Goal: Transaction & Acquisition: Purchase product/service

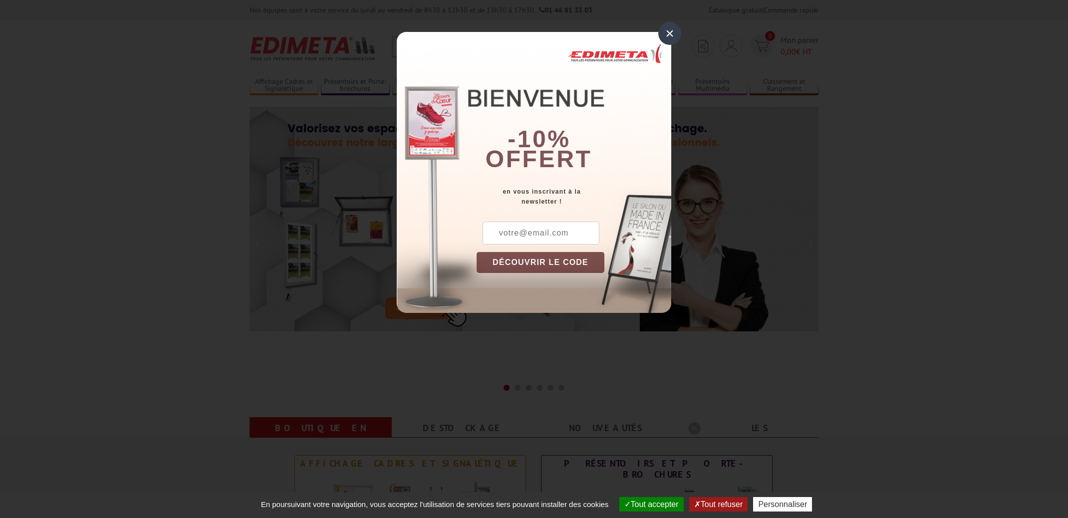
drag, startPoint x: 665, startPoint y: 31, endPoint x: 530, endPoint y: 42, distance: 135.2
click at [664, 31] on div "×" at bounding box center [669, 33] width 23 height 23
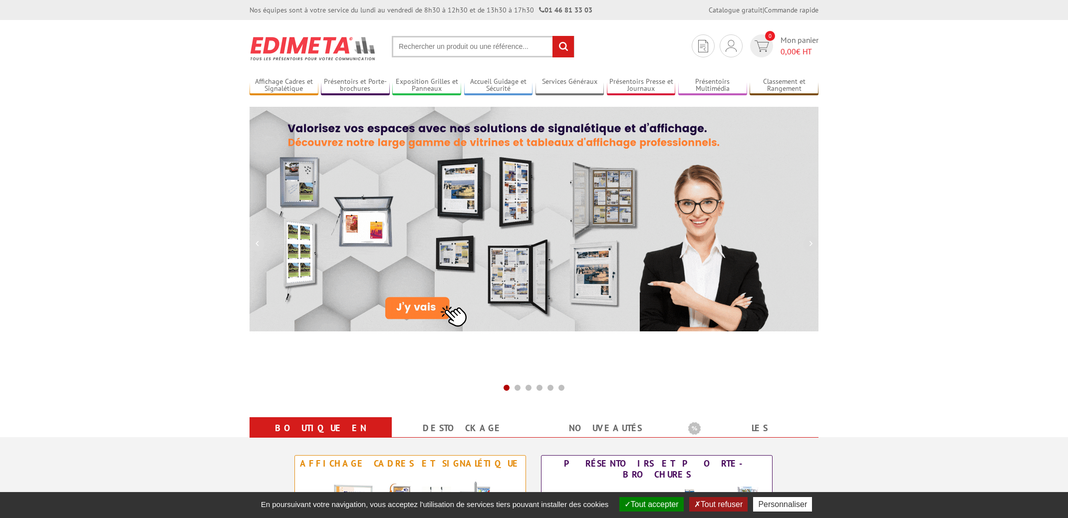
click at [446, 43] on input "text" at bounding box center [483, 46] width 183 height 21
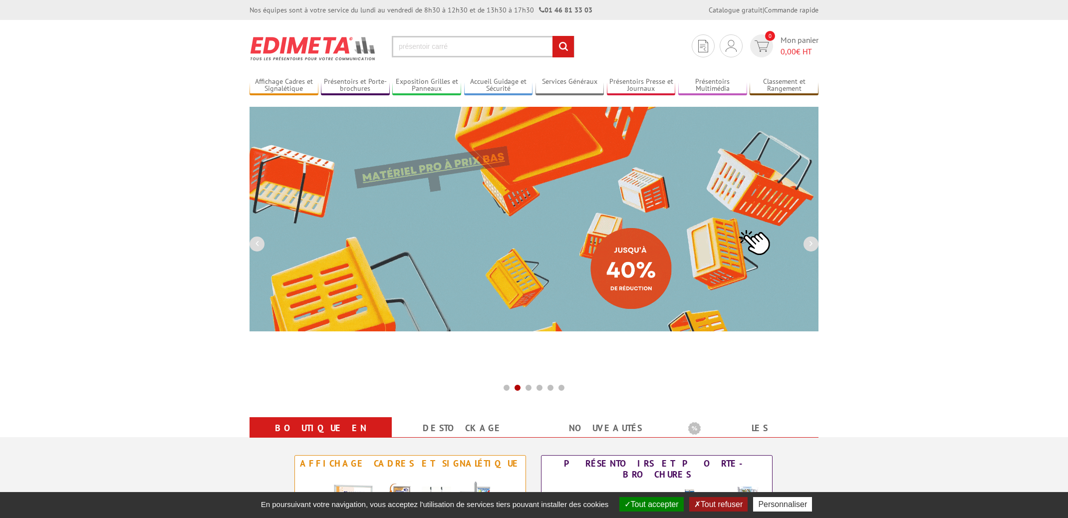
type input "présentoir carré"
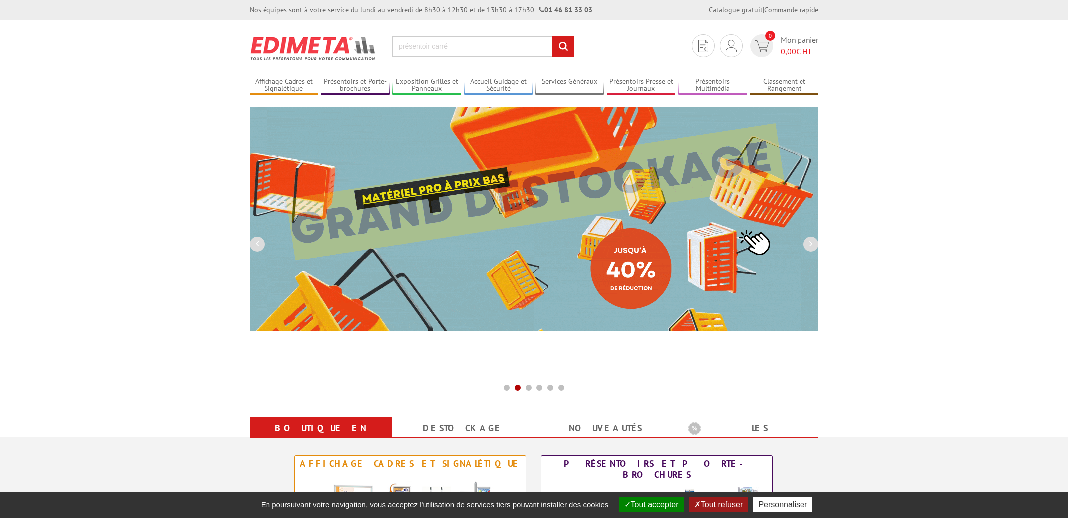
click at [563, 46] on input "rechercher" at bounding box center [563, 46] width 21 height 21
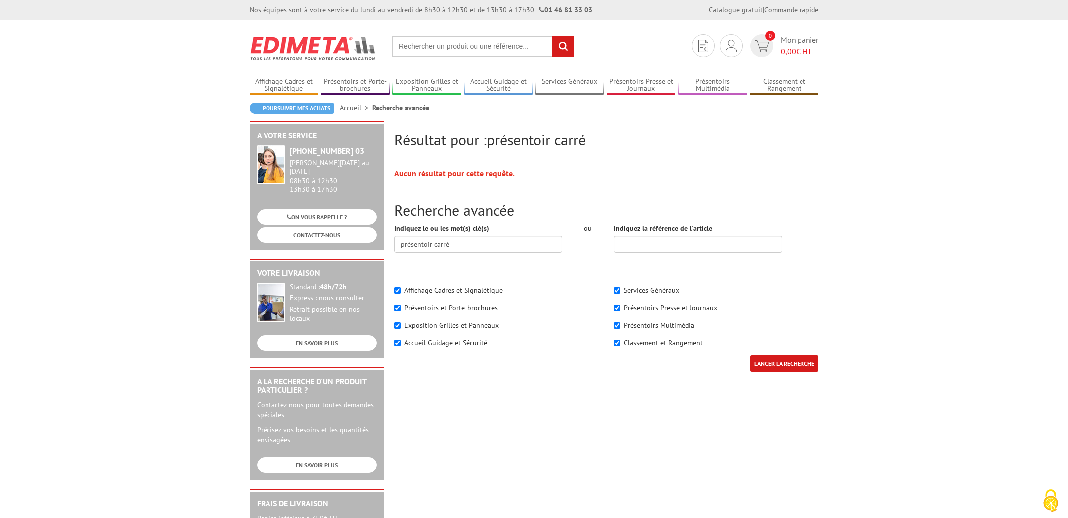
click at [443, 44] on input "text" at bounding box center [483, 46] width 183 height 21
type input "présentoir plexi"
click at [563, 46] on input "rechercher" at bounding box center [563, 46] width 21 height 21
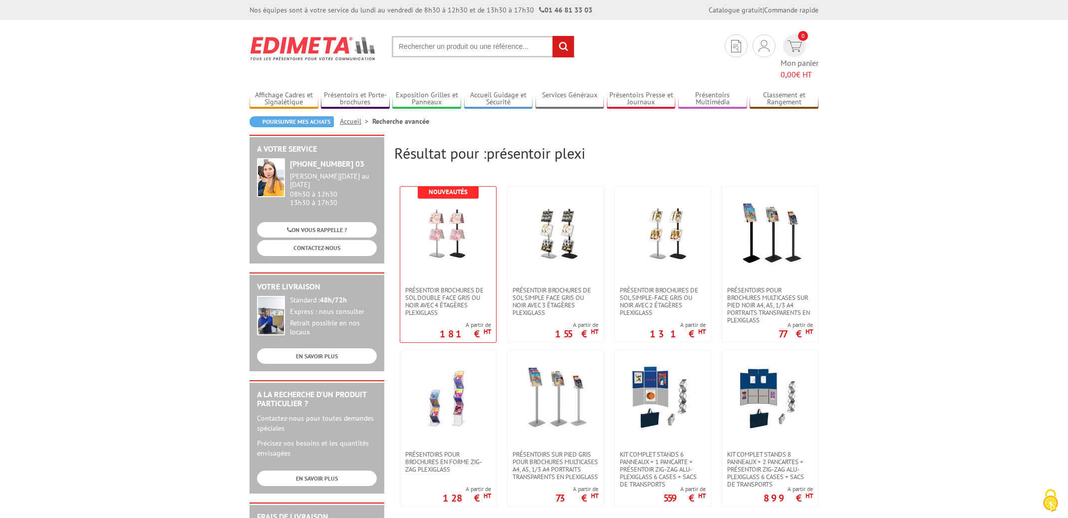
click at [440, 45] on input "text" at bounding box center [483, 46] width 183 height 21
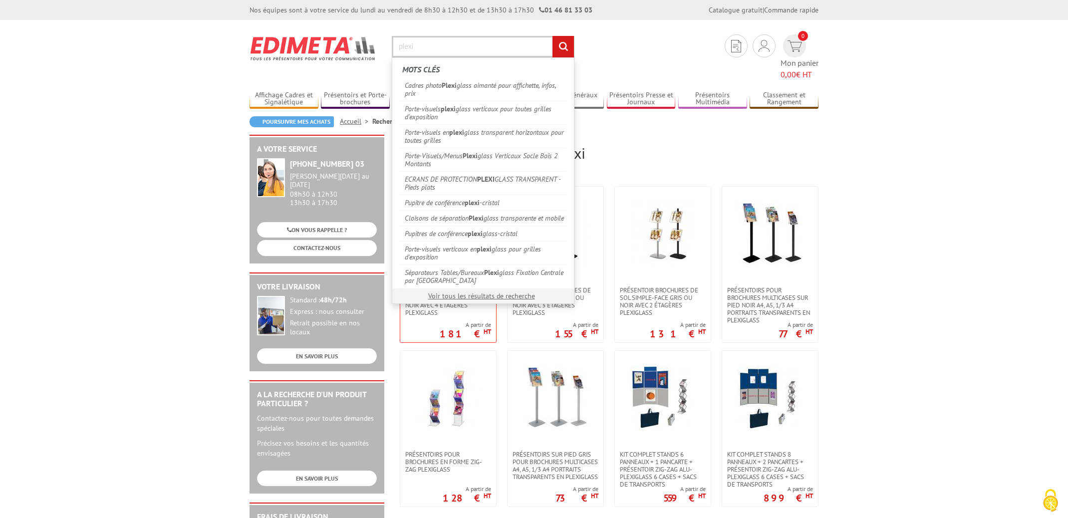
type input "plexi"
click at [563, 46] on input "rechercher" at bounding box center [563, 46] width 21 height 21
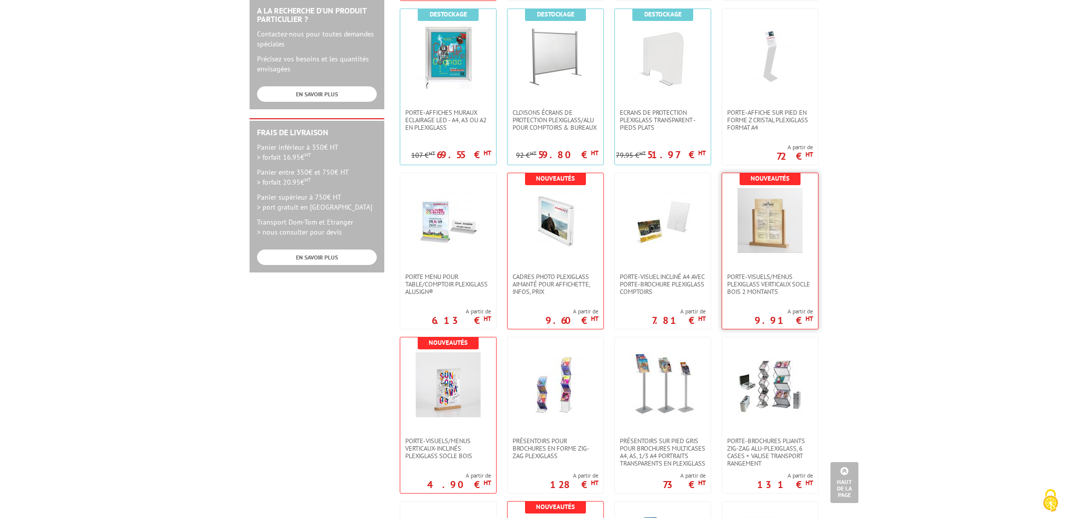
scroll to position [405, 0]
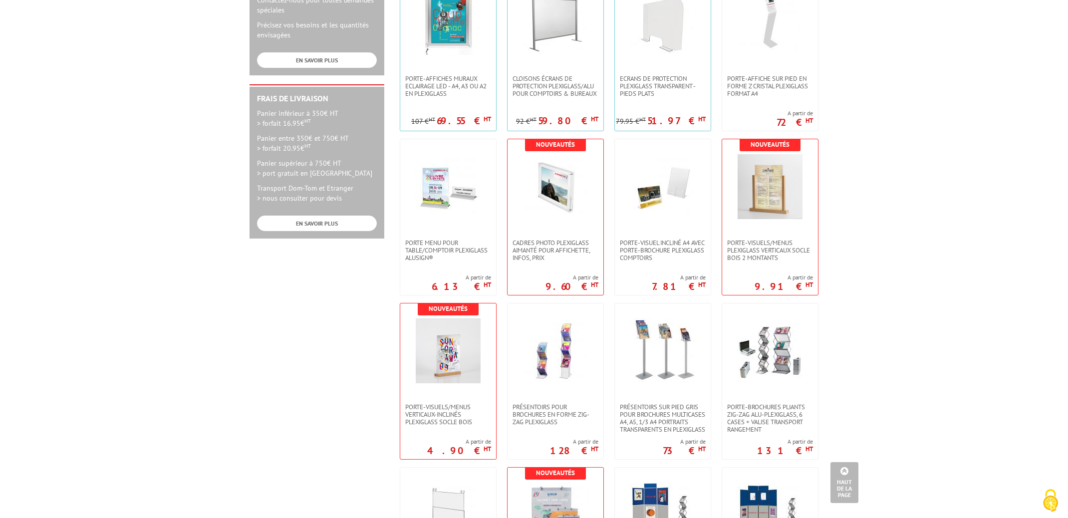
drag, startPoint x: 937, startPoint y: 225, endPoint x: 905, endPoint y: 223, distance: 32.0
click at [937, 225] on body "Nos équipes sont à votre service du lundi au vendredi de 8h30 à 12h30 et de 13h…" at bounding box center [534, 433] width 1068 height 1676
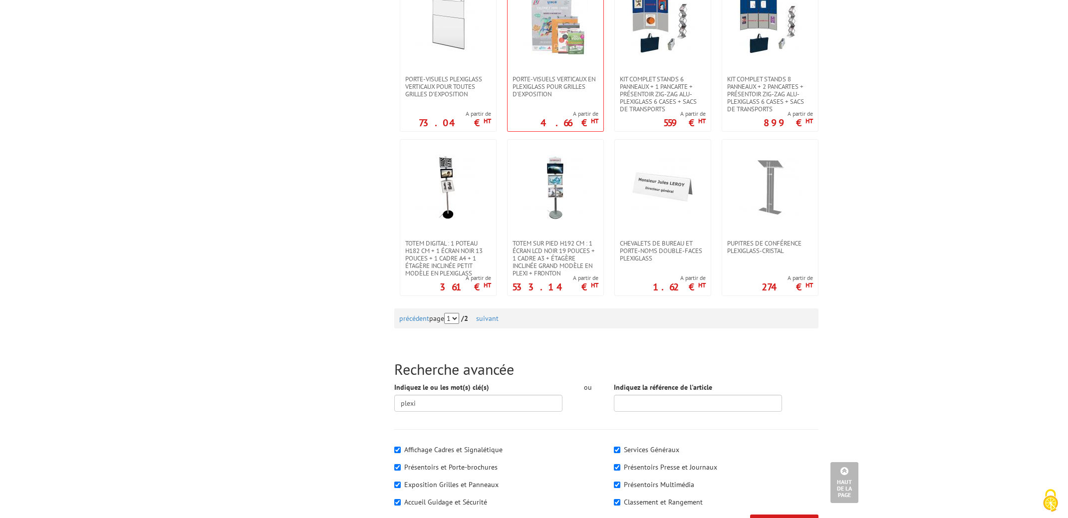
scroll to position [897, 0]
click at [499, 320] on link "suivant" at bounding box center [487, 318] width 22 height 9
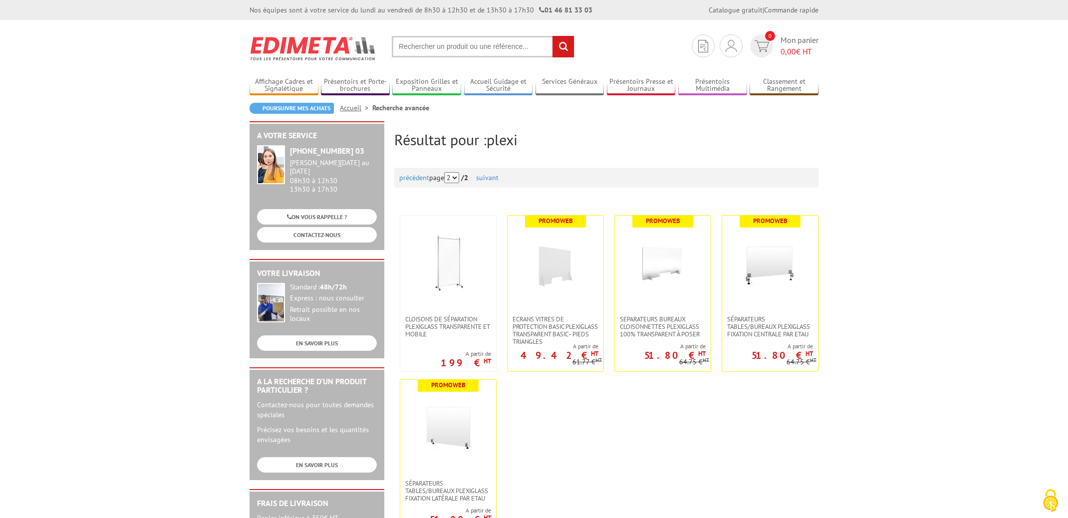
click at [457, 40] on input "text" at bounding box center [483, 46] width 183 height 21
type input "porte visuel plexi"
click at [563, 46] on input "rechercher" at bounding box center [563, 46] width 21 height 21
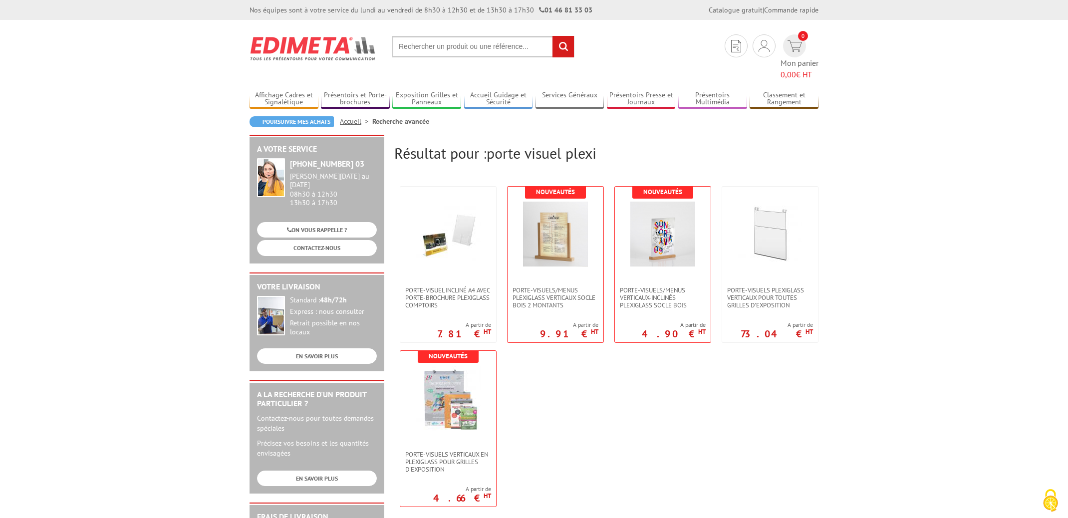
click at [434, 49] on input "text" at bounding box center [483, 46] width 183 height 21
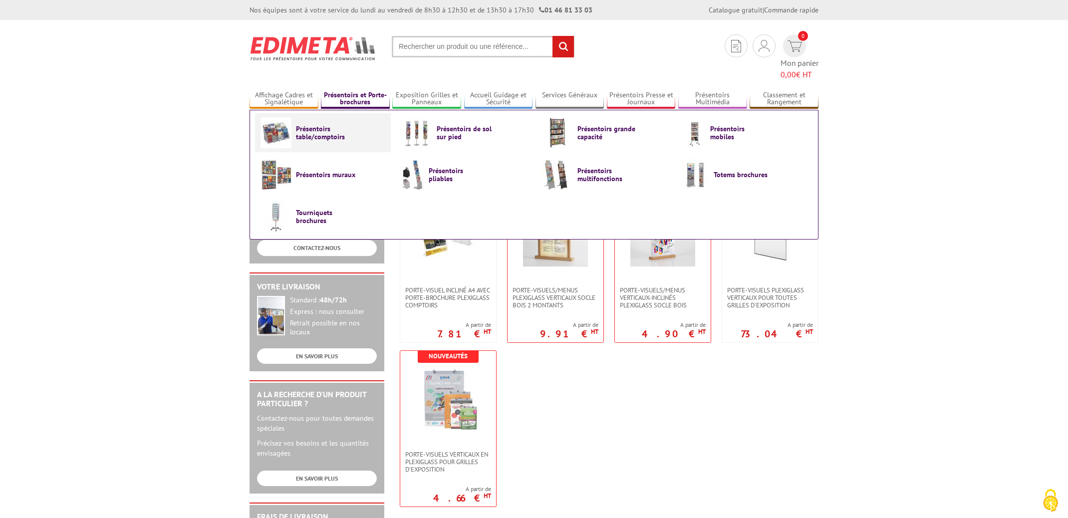
click at [333, 126] on span "Présentoirs table/comptoirs" at bounding box center [326, 133] width 60 height 16
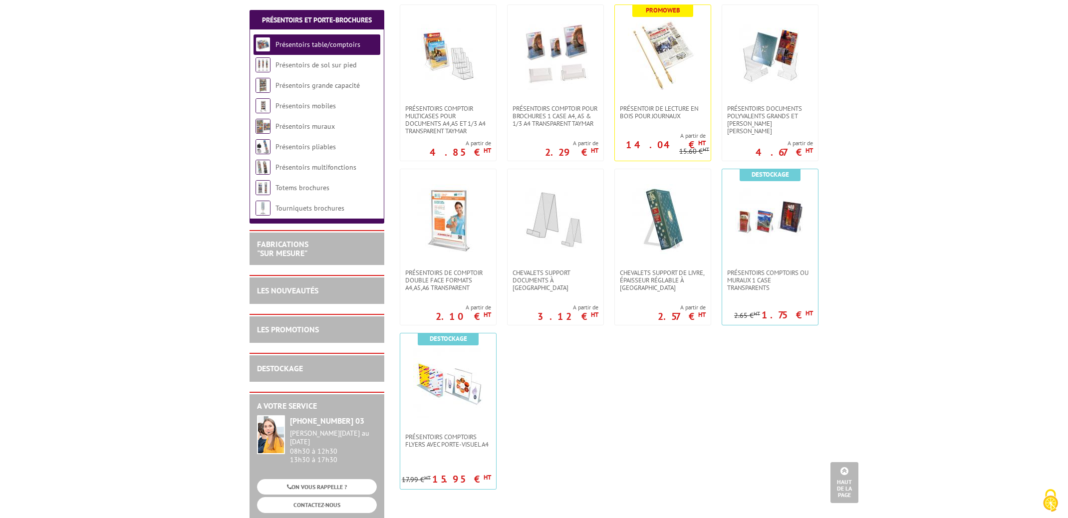
scroll to position [177, 0]
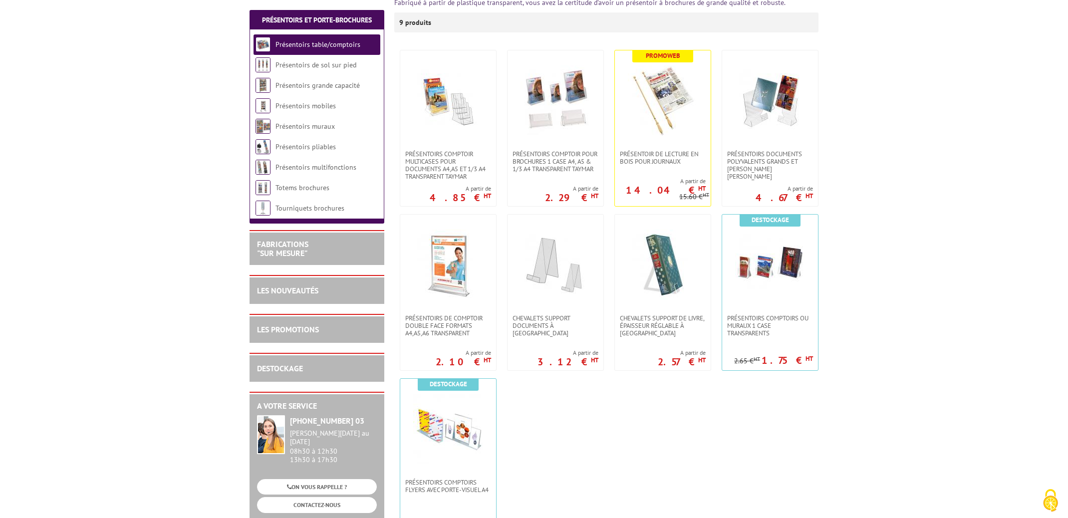
click at [872, 159] on body "Nos équipes sont à votre service du lundi au vendredi de 8h30 à 12h30 et de 13h…" at bounding box center [534, 499] width 1068 height 1352
drag, startPoint x: 765, startPoint y: 327, endPoint x: 900, endPoint y: 252, distance: 153.8
click at [901, 252] on body "Nos équipes sont à votre service du lundi au vendredi de 8h30 à 12h30 et de 13h…" at bounding box center [534, 499] width 1068 height 1352
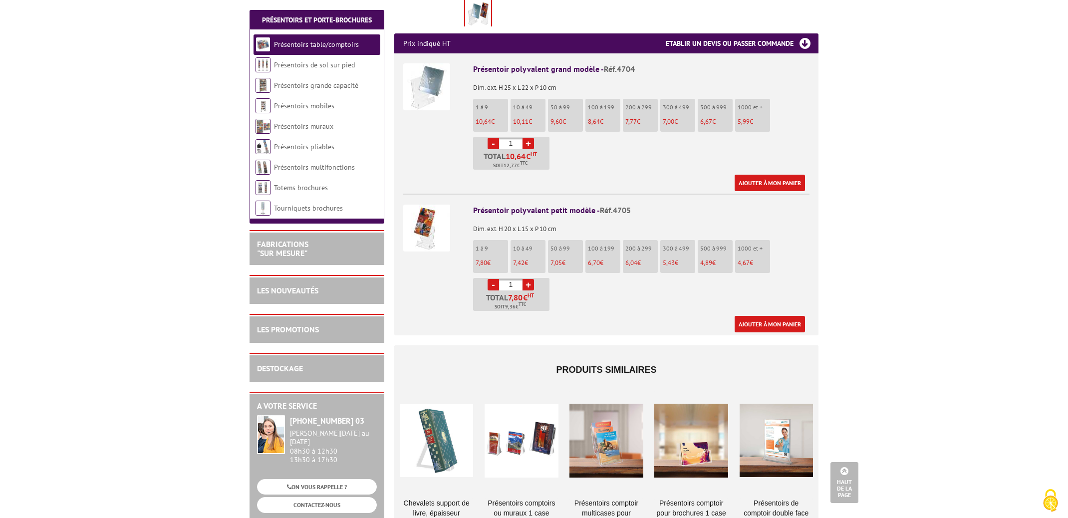
scroll to position [325, 0]
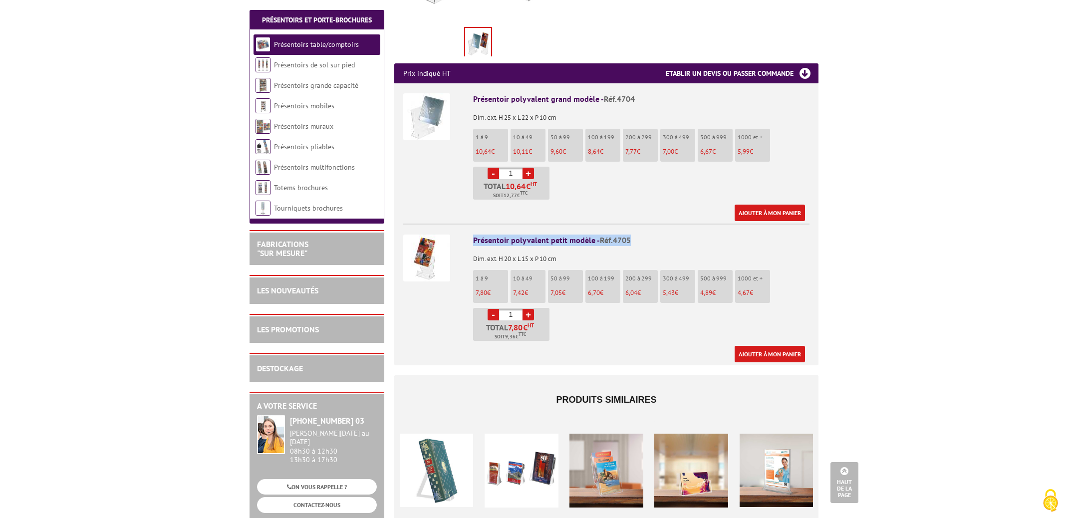
drag, startPoint x: 473, startPoint y: 226, endPoint x: 468, endPoint y: 205, distance: 22.0
click at [664, 226] on li "Présentoir polyvalent petit modèle - Réf.4705 Dim. ext. H 20 x L 15 x P 10 cm 1…" at bounding box center [606, 293] width 406 height 139
copy div "Présentoir polyvalent petit modèle - Réf.4705"
